Goal: Download file/media

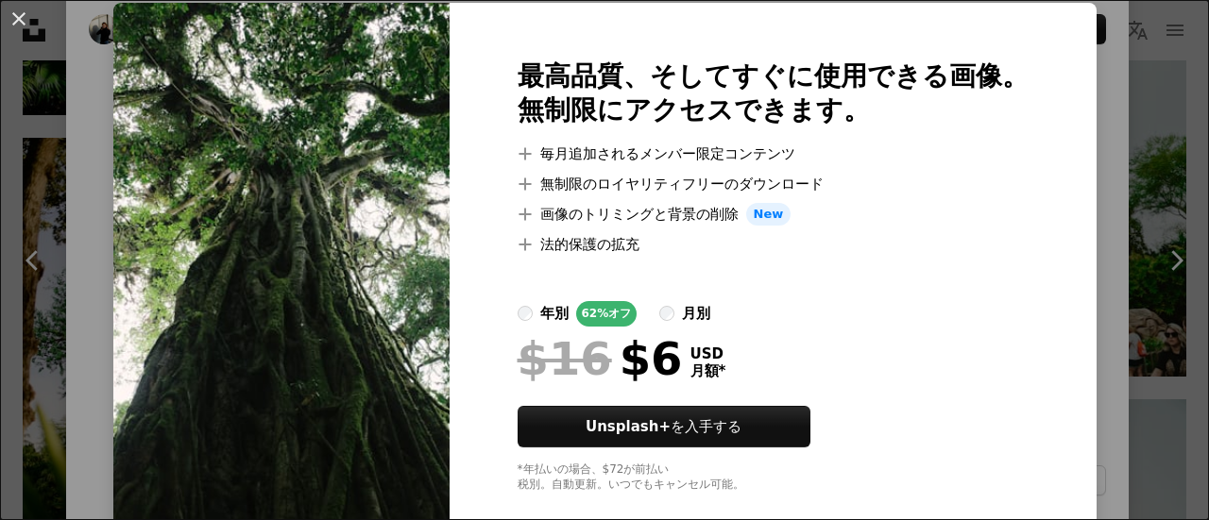
scroll to position [85, 0]
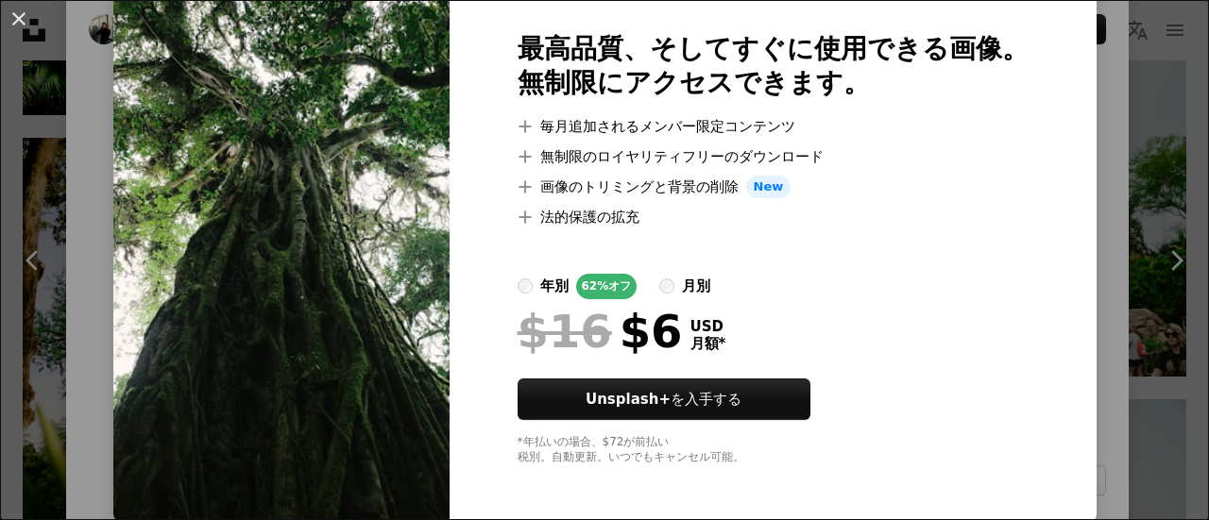
click at [1055, 294] on div "An X shape 最高品質、そしてすぐに使用できる画像。 無制限にアクセスできます。 A plus sign 毎月追加されるメンバー限定コンテンツ A p…" at bounding box center [604, 260] width 1209 height 520
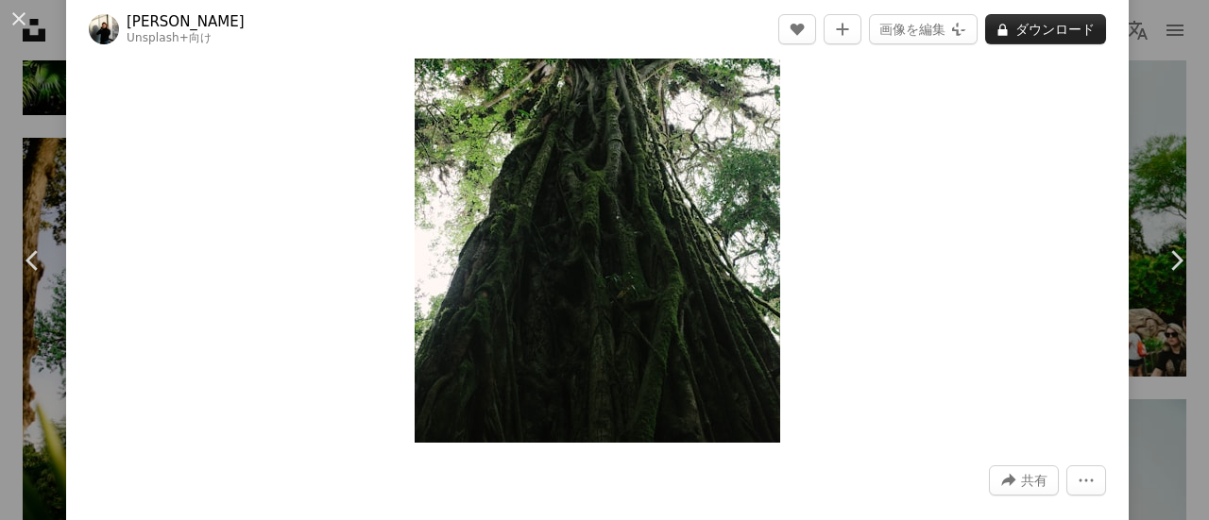
click at [1051, 31] on button "A lock ダウンロード" at bounding box center [1045, 29] width 121 height 30
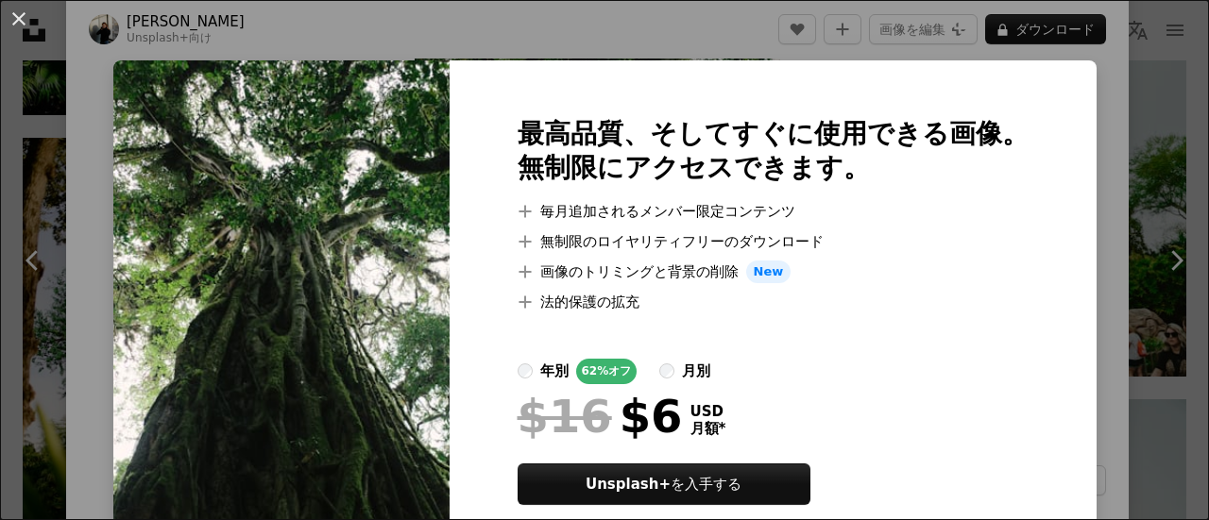
scroll to position [85, 0]
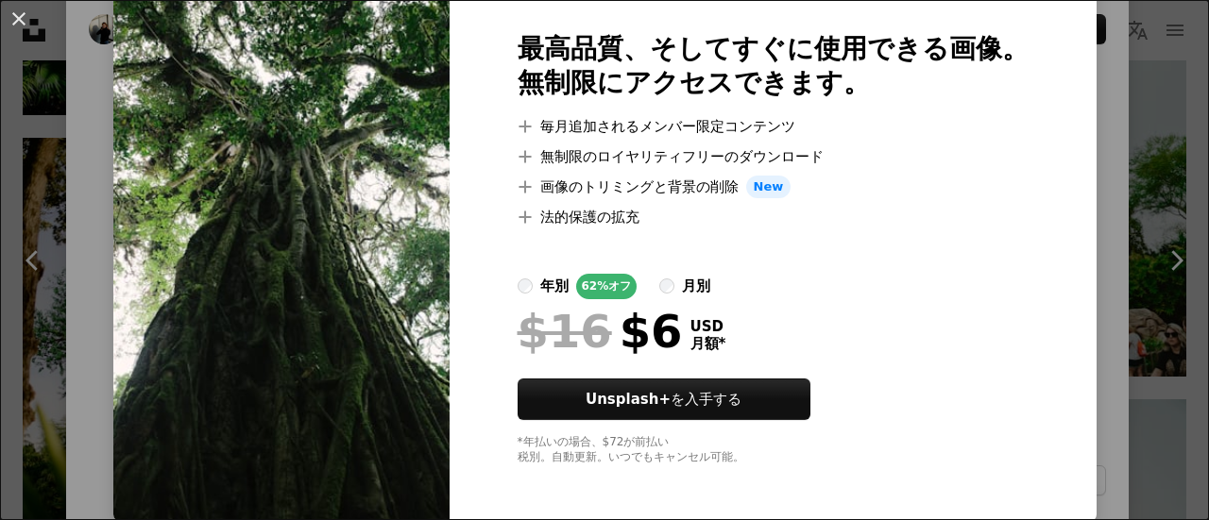
click at [1145, 194] on div "An X shape 最高品質、そしてすぐに使用できる画像。 無制限にアクセスできます。 A plus sign 毎月追加されるメンバー限定コンテンツ A p…" at bounding box center [604, 260] width 1209 height 520
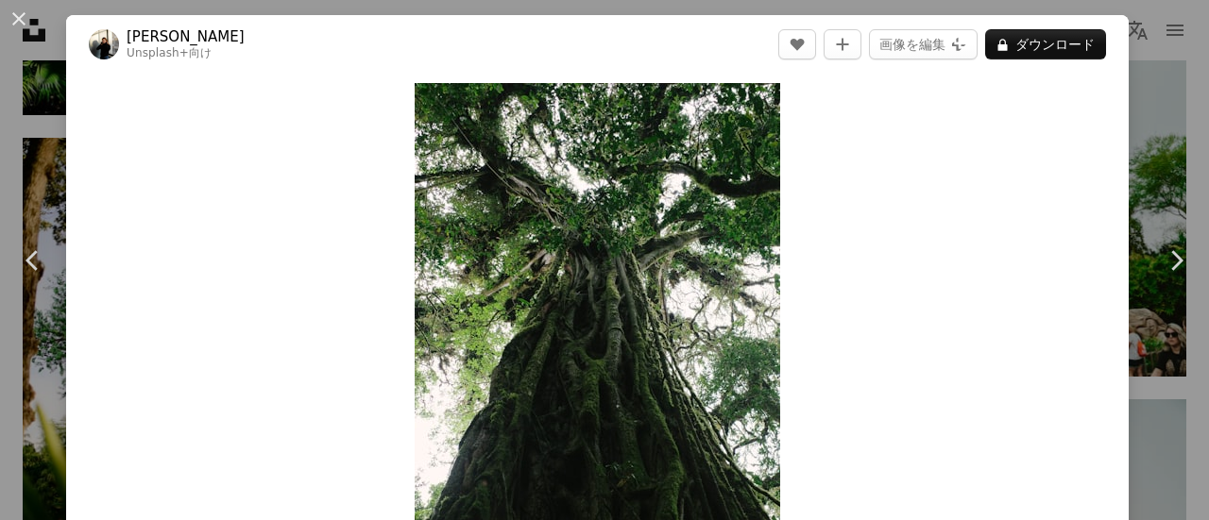
click at [1177, 133] on div "An X shape Chevron left Chevron right [PERSON_NAME] Unsplash+ 向け A heart A plus…" at bounding box center [604, 260] width 1209 height 520
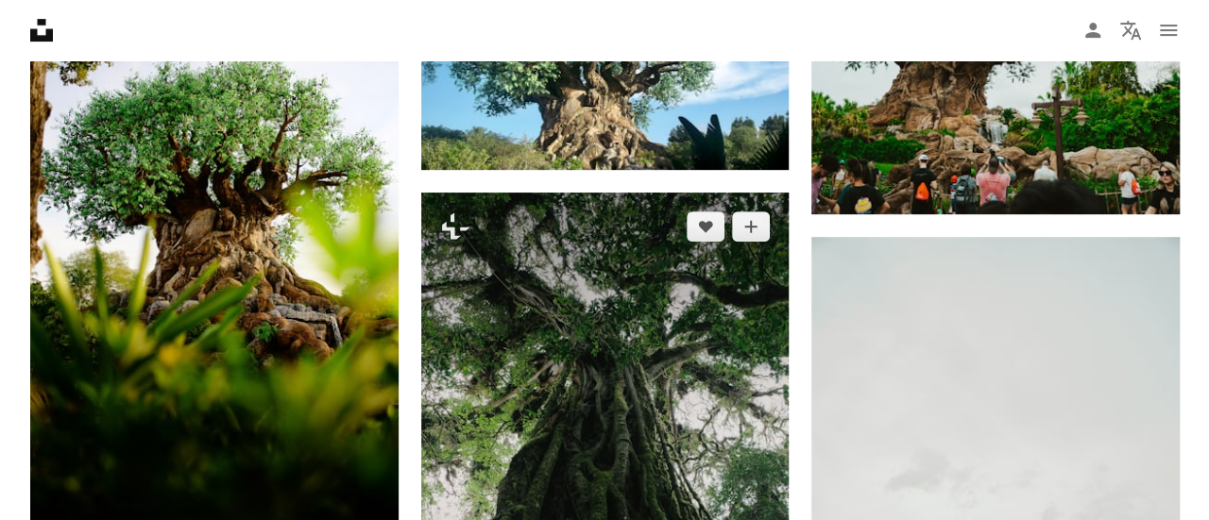
scroll to position [4063, 0]
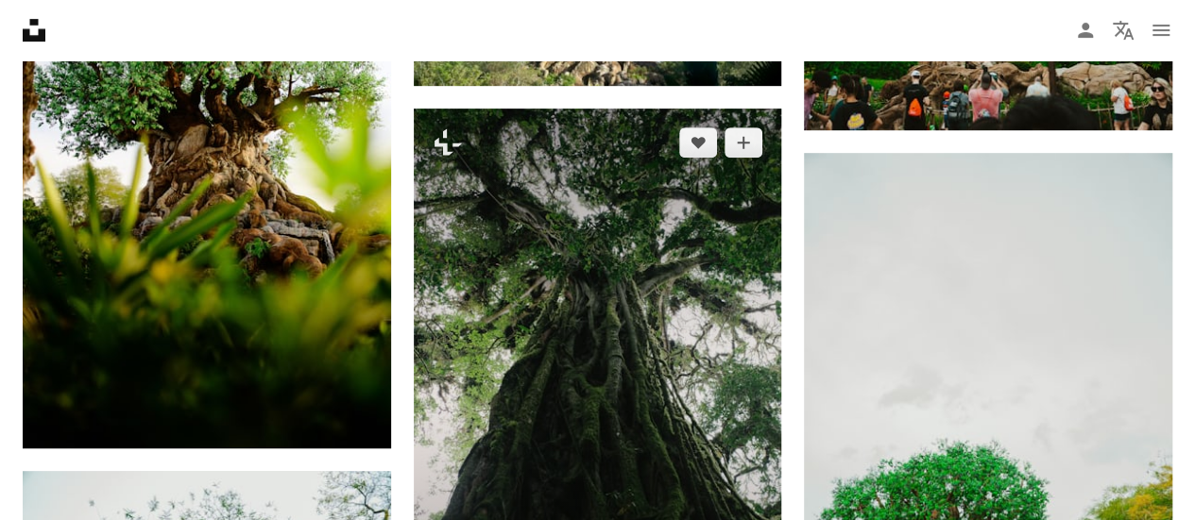
click at [618, 211] on img at bounding box center [598, 385] width 368 height 552
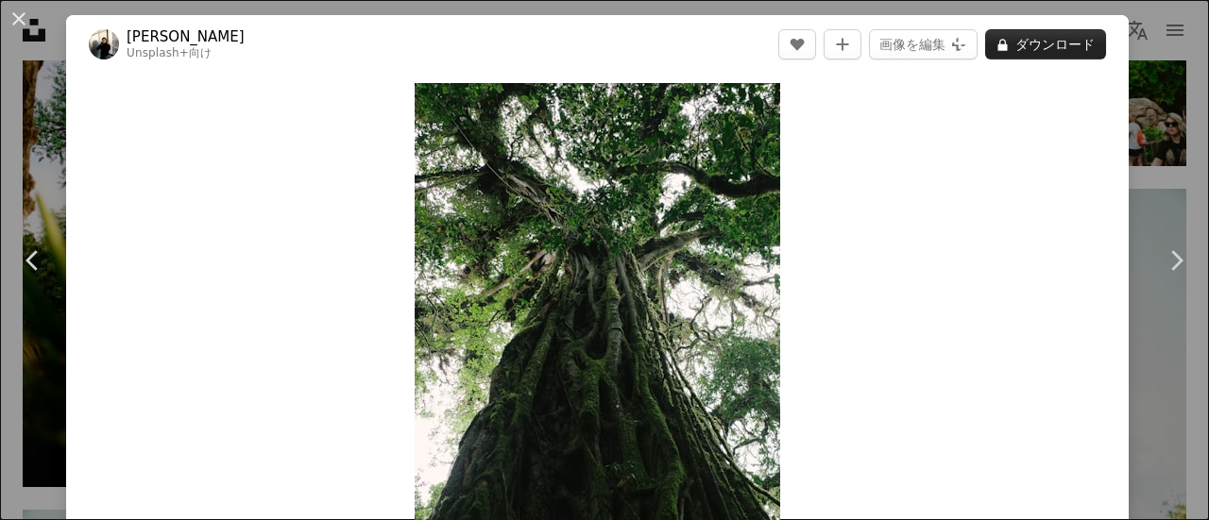
click at [1040, 41] on button "A lock ダウンロード" at bounding box center [1045, 44] width 121 height 30
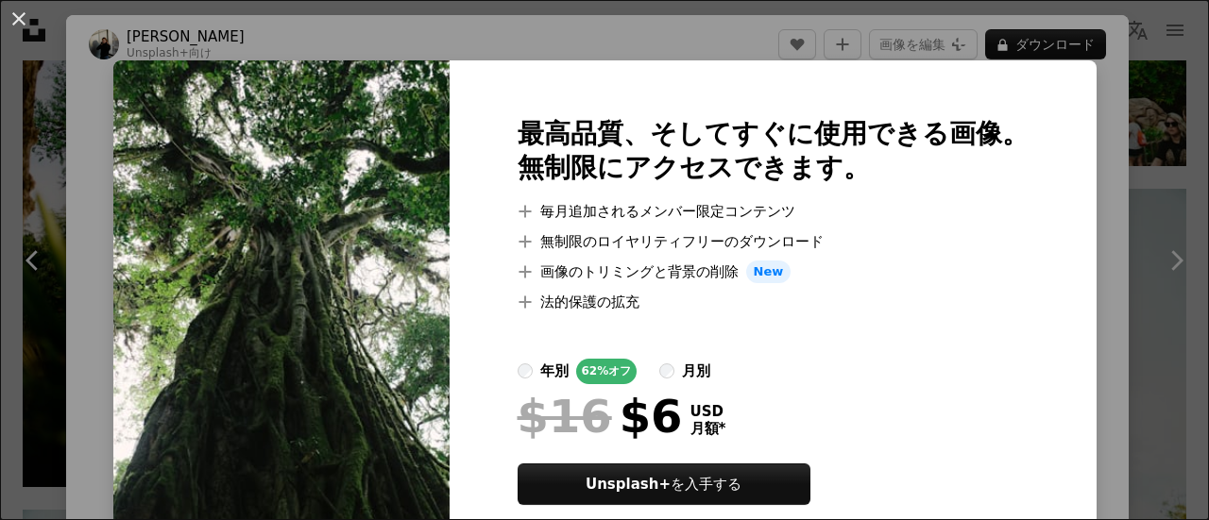
click at [1141, 183] on div "An X shape 最高品質、そしてすぐに使用できる画像。 無制限にアクセスできます。 A plus sign 毎月追加されるメンバー限定コンテンツ A p…" at bounding box center [604, 260] width 1209 height 520
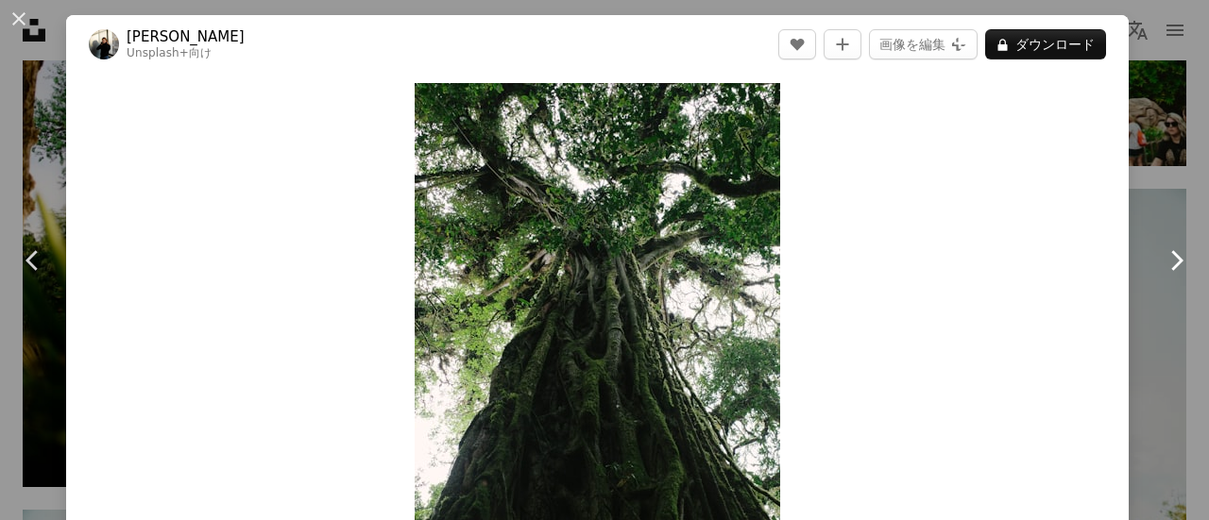
click at [1145, 178] on link "Chevron right" at bounding box center [1176, 260] width 66 height 181
